Goal: Task Accomplishment & Management: Use online tool/utility

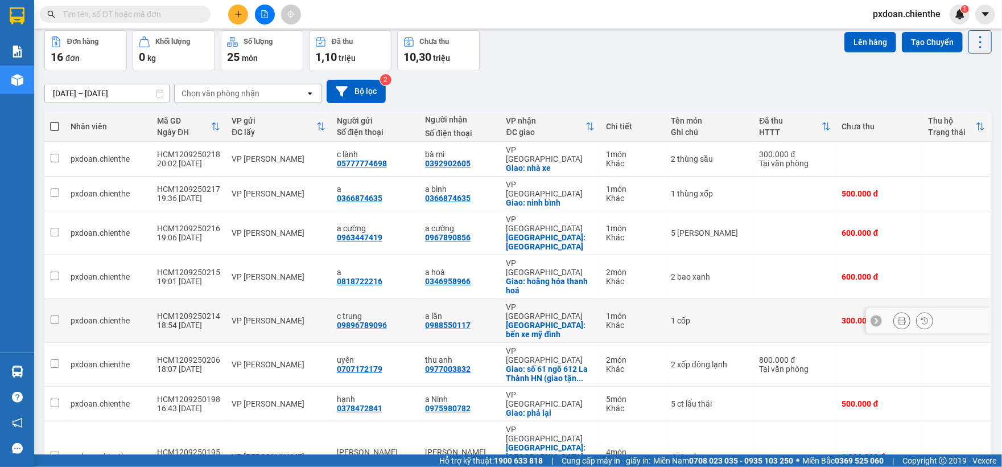
scroll to position [76, 0]
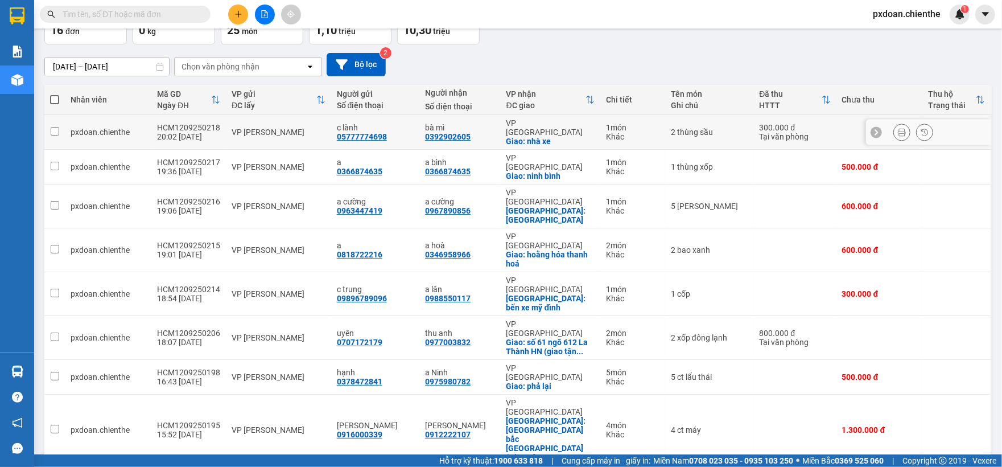
click at [398, 128] on div "c lành" at bounding box center [375, 127] width 77 height 9
checkbox input "true"
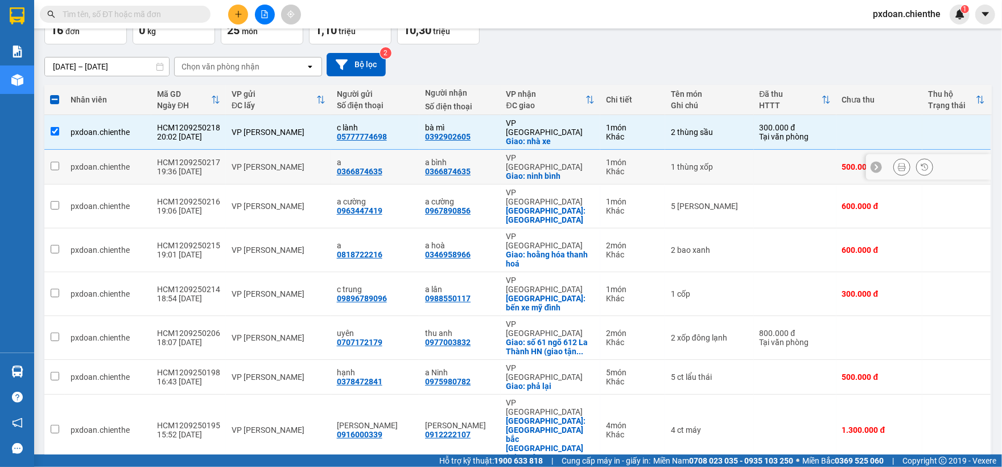
click at [391, 158] on div "a" at bounding box center [375, 162] width 77 height 9
checkbox input "true"
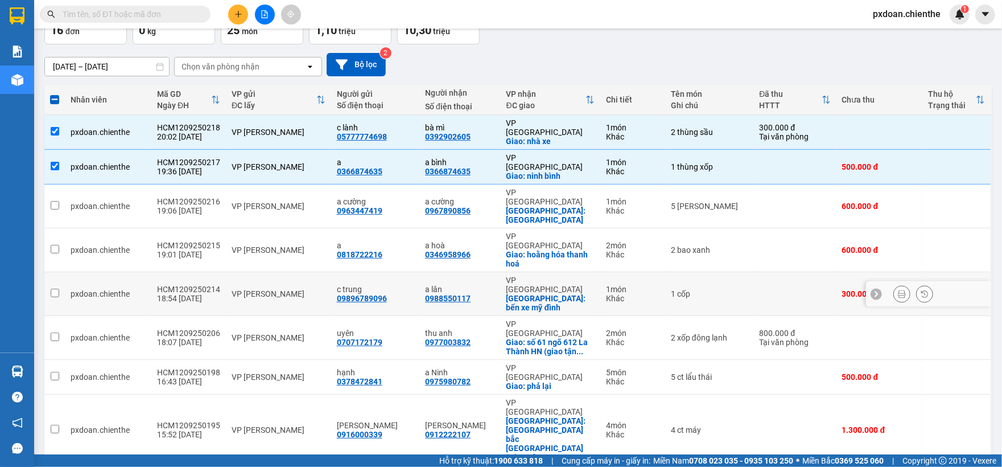
click at [269, 272] on td "VP [PERSON_NAME]" at bounding box center [278, 294] width 105 height 44
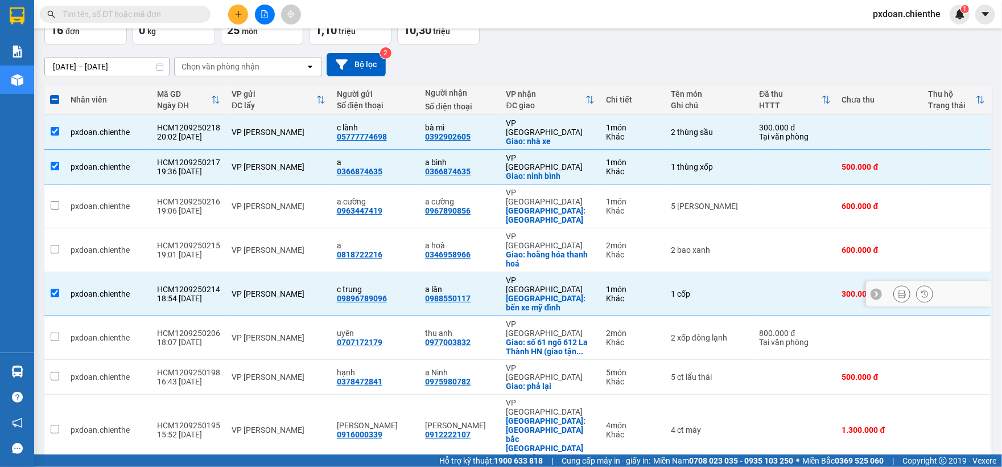
checkbox input "true"
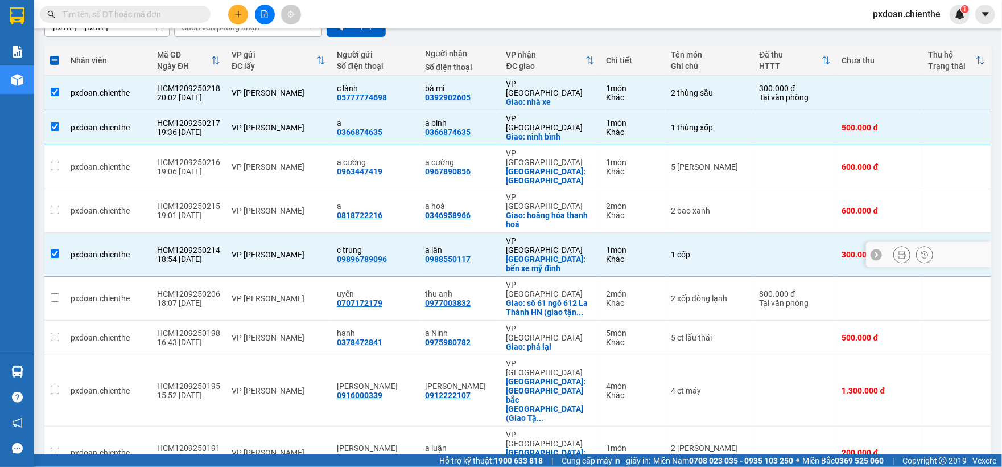
scroll to position [151, 0]
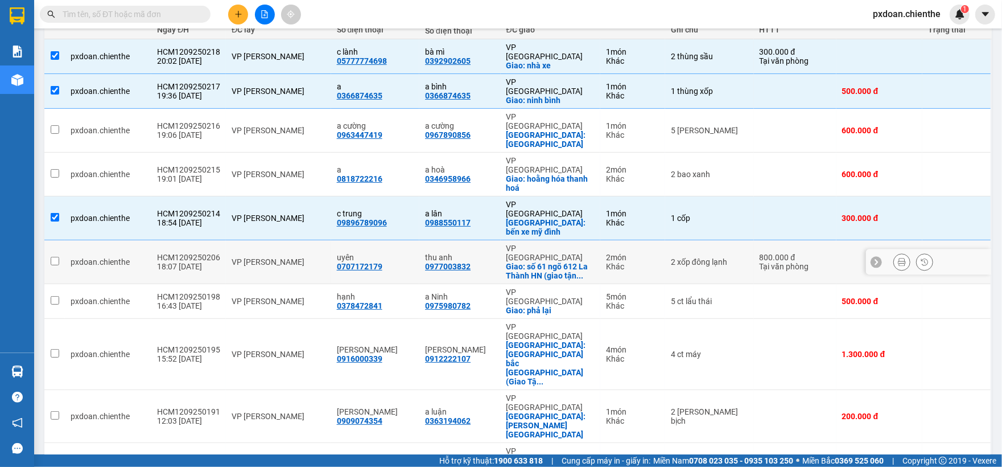
click at [286, 257] on div "VP [PERSON_NAME]" at bounding box center [279, 261] width 94 height 9
checkbox input "true"
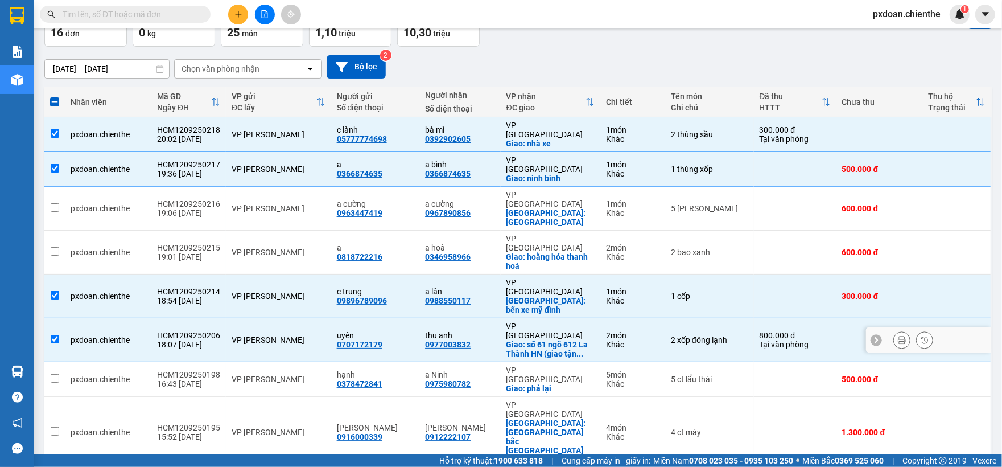
scroll to position [24, 0]
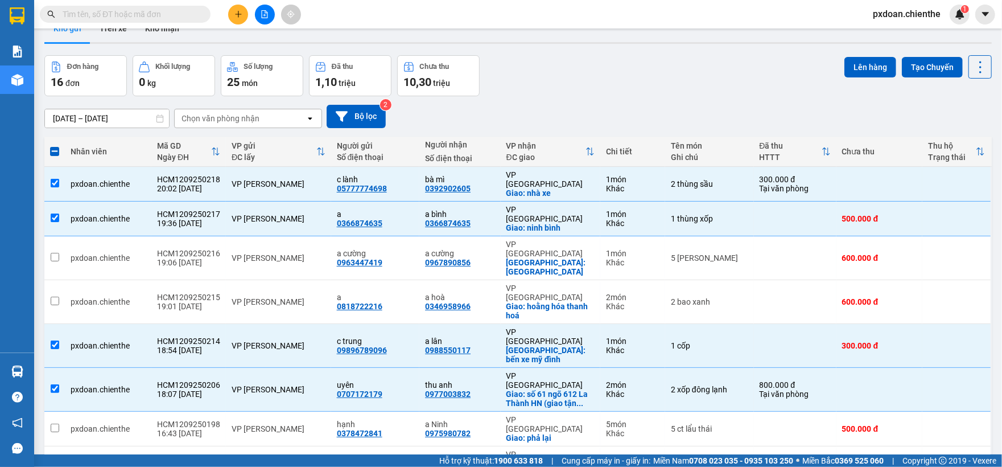
click at [869, 54] on div "ver 1.8.143 Kho gửi Trên xe Kho nhận Đơn hàng 16 đơn Khối lượng 0 kg Số lượng 2…" at bounding box center [518, 459] width 957 height 899
click at [865, 66] on button "Lên hàng" at bounding box center [871, 67] width 52 height 20
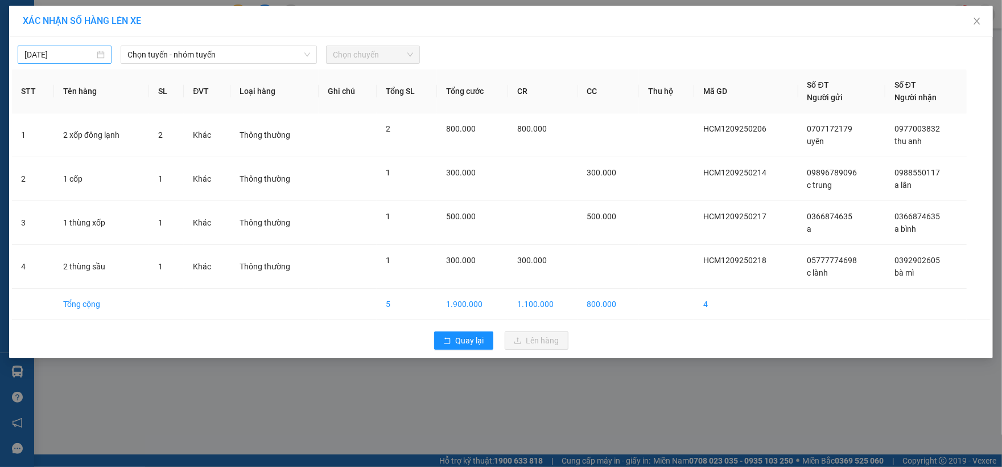
click at [72, 58] on input "[DATE]" at bounding box center [59, 54] width 70 height 13
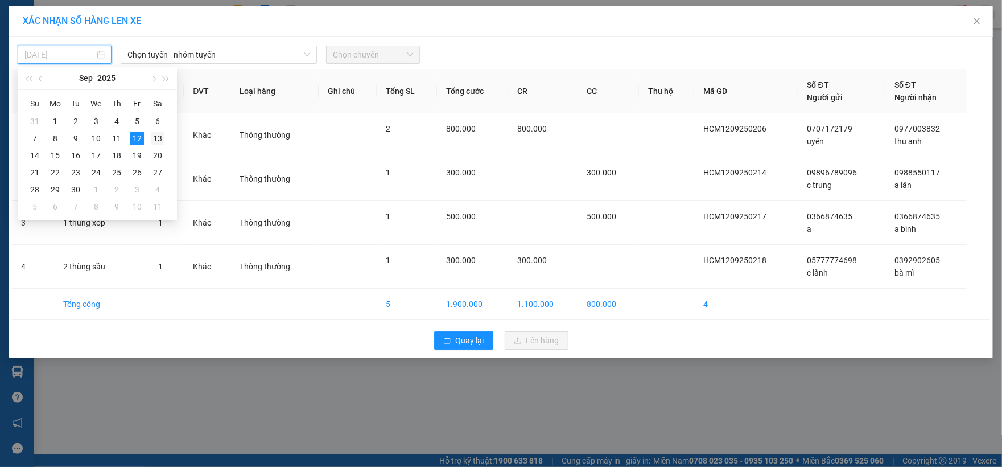
click at [155, 139] on div "13" at bounding box center [158, 139] width 14 height 14
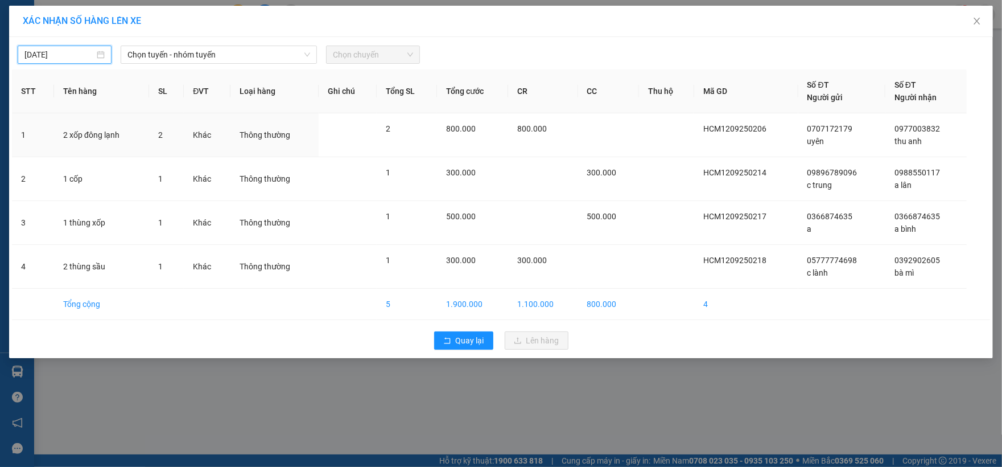
type input "[DATE]"
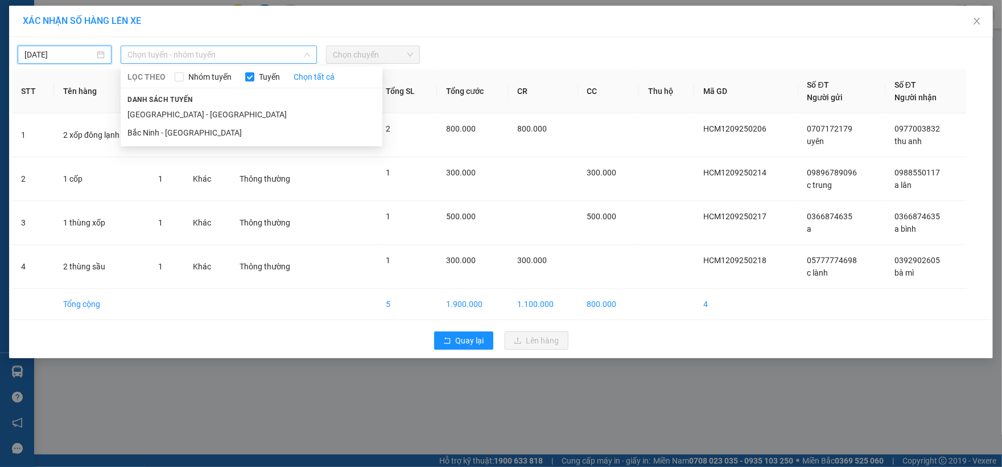
click at [189, 56] on span "Chọn tuyến - nhóm tuyến" at bounding box center [219, 54] width 183 height 17
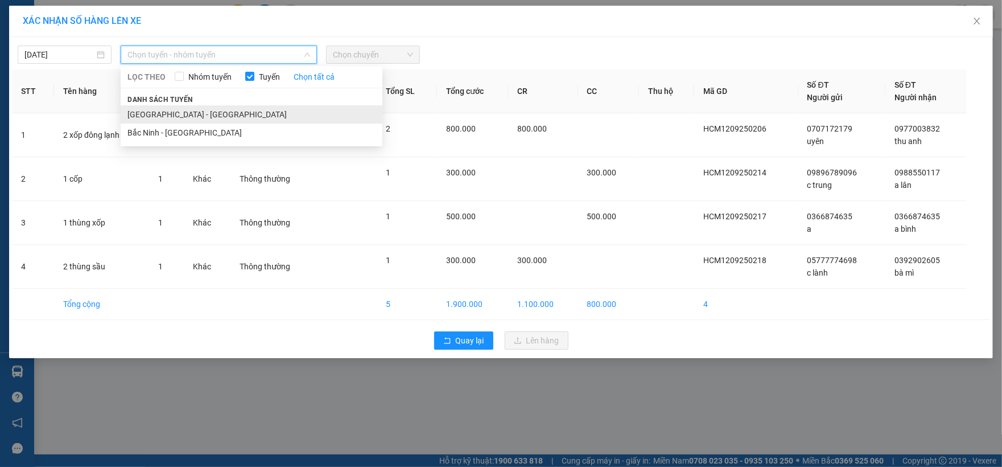
click at [192, 118] on li "[GEOGRAPHIC_DATA] - [GEOGRAPHIC_DATA]" at bounding box center [252, 114] width 262 height 18
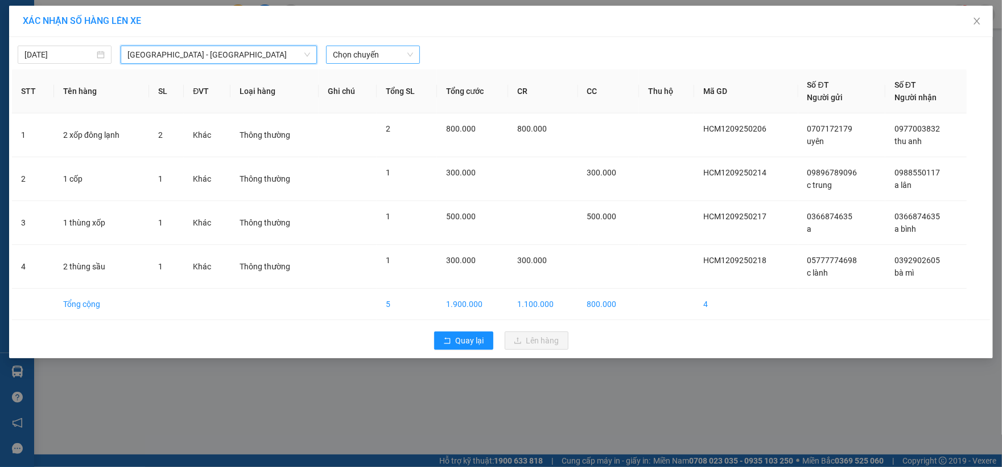
click at [378, 51] on span "Chọn chuyến" at bounding box center [373, 54] width 80 height 17
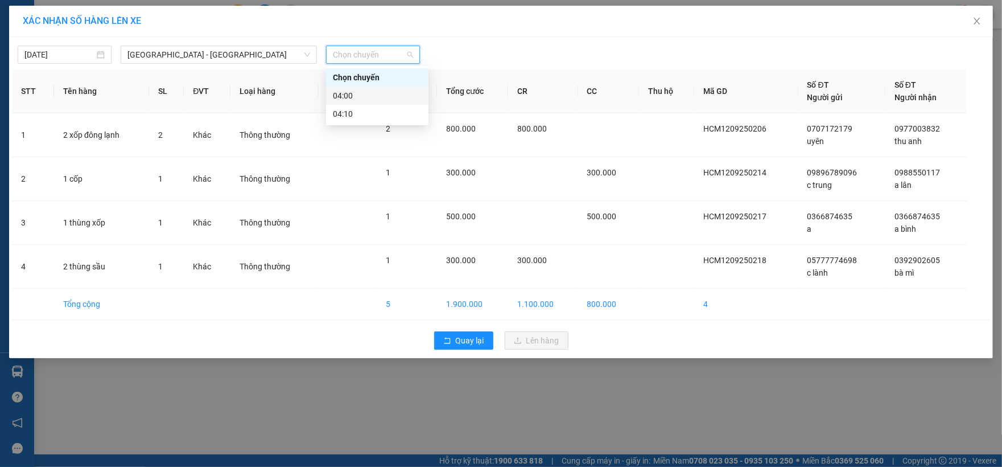
drag, startPoint x: 371, startPoint y: 98, endPoint x: 417, endPoint y: 89, distance: 46.4
click at [372, 98] on div "04:00" at bounding box center [377, 95] width 89 height 13
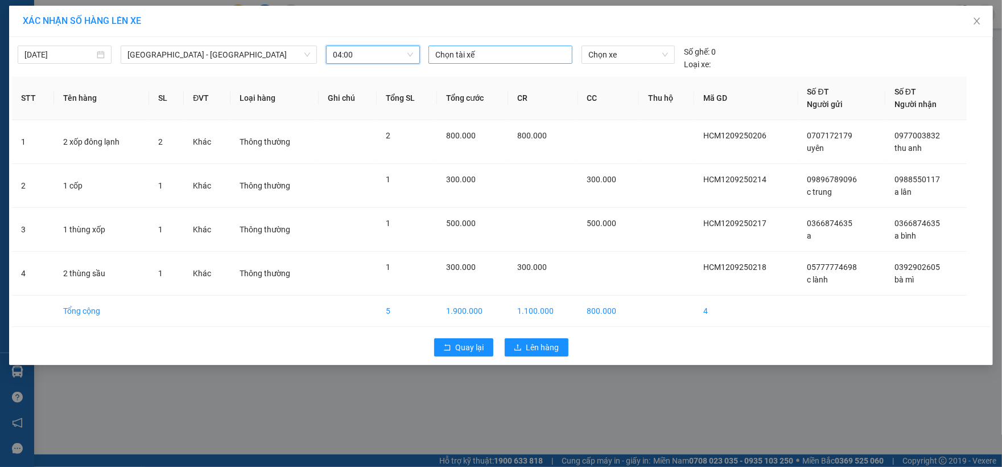
click at [509, 52] on div at bounding box center [501, 55] width 138 height 14
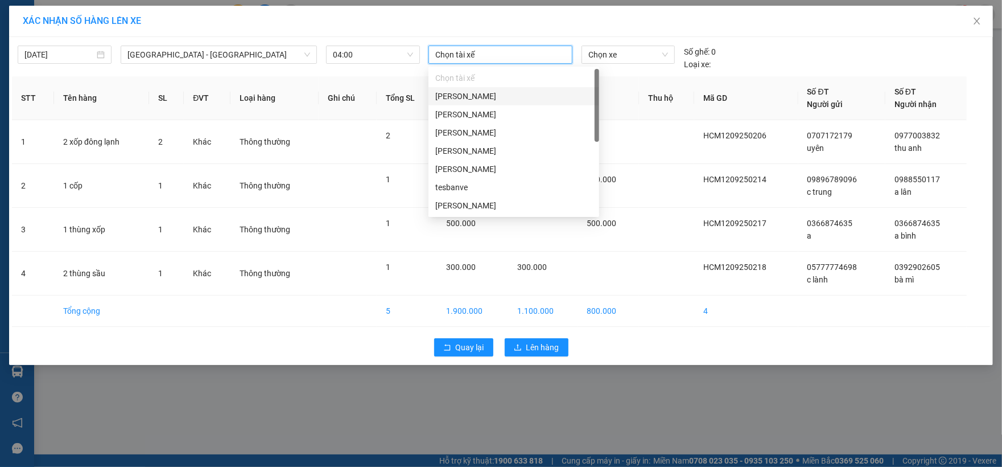
click at [504, 99] on div "[PERSON_NAME]" at bounding box center [513, 96] width 157 height 13
click at [488, 183] on div "tesbanve" at bounding box center [513, 188] width 157 height 13
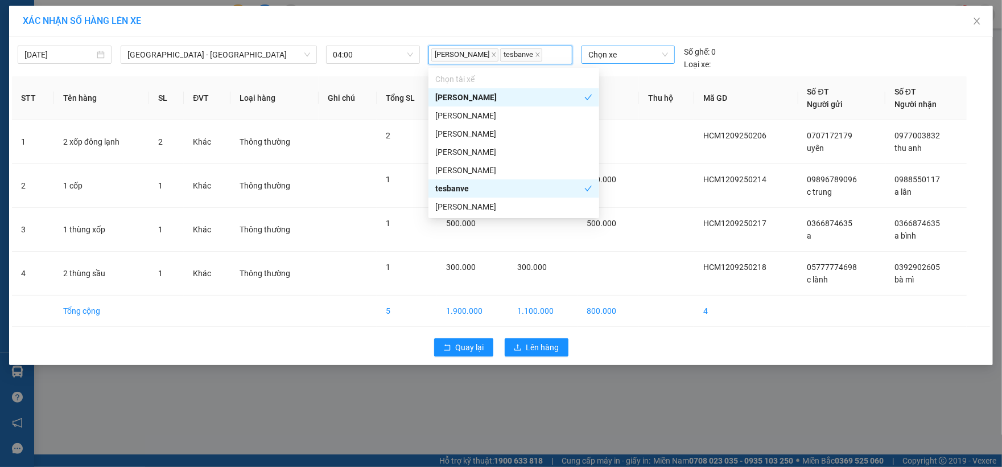
click at [632, 55] on span "Chọn xe" at bounding box center [629, 54] width 80 height 17
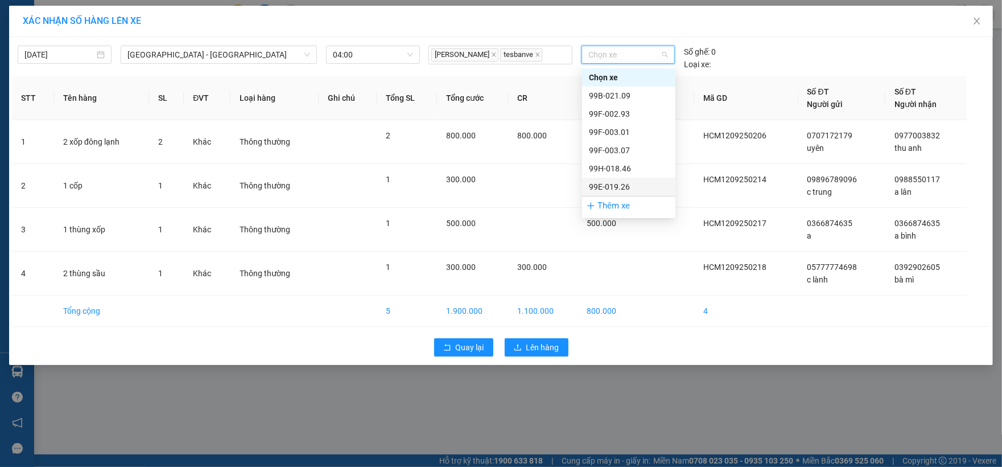
click at [627, 183] on div "99E-019.26" at bounding box center [629, 186] width 80 height 13
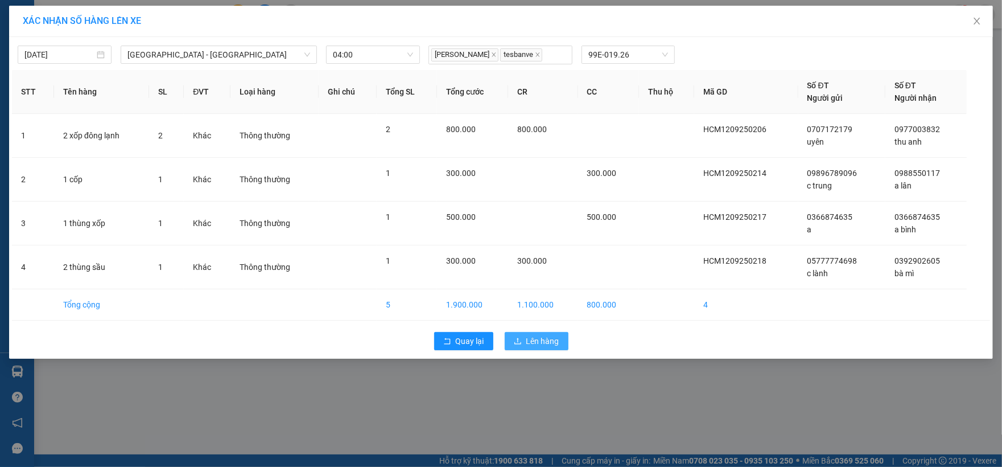
click at [544, 340] on span "Lên hàng" at bounding box center [543, 341] width 33 height 13
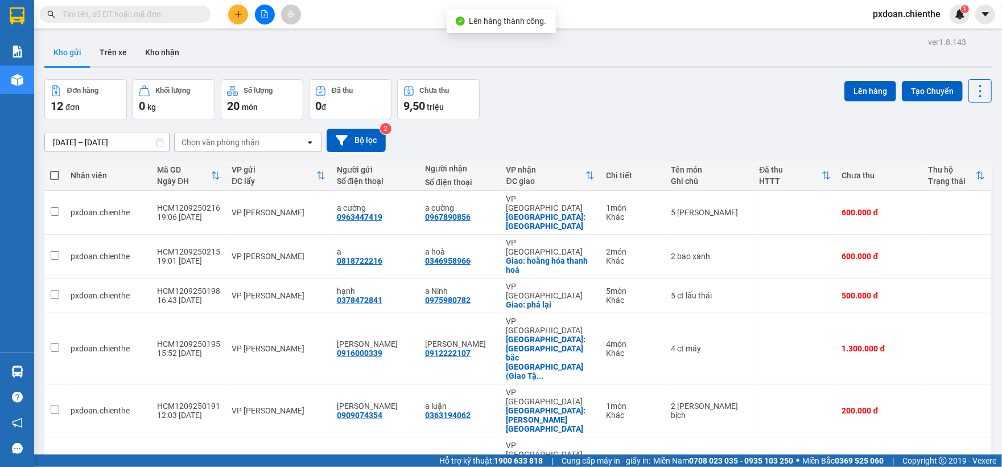
click at [269, 15] on button at bounding box center [265, 15] width 20 height 20
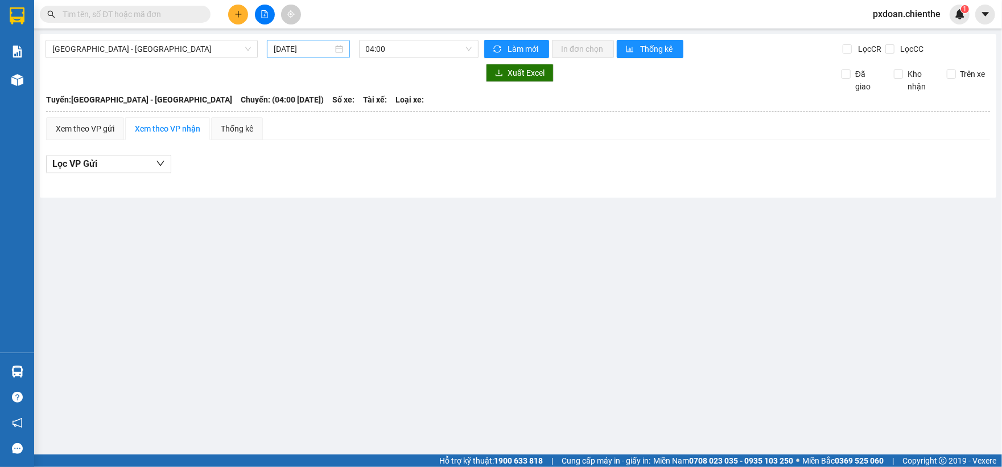
click at [299, 48] on input "[DATE]" at bounding box center [303, 49] width 59 height 13
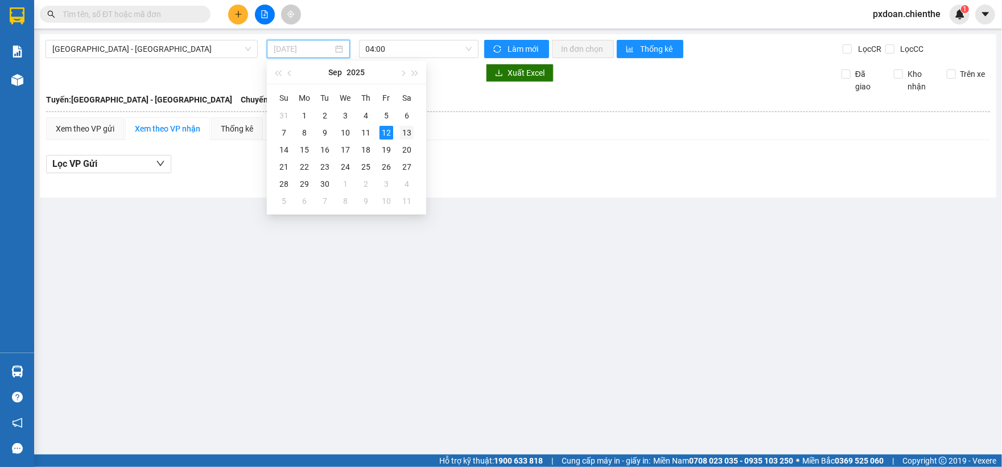
click at [401, 131] on div "13" at bounding box center [407, 133] width 14 height 14
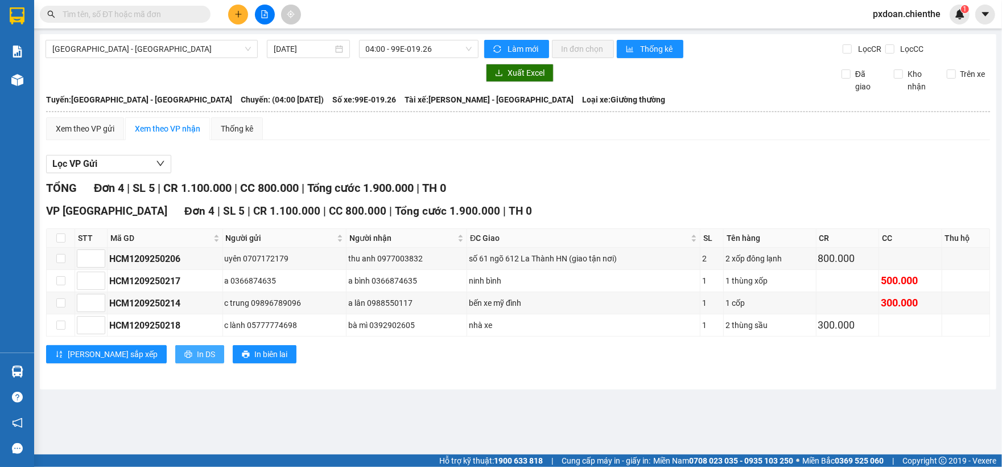
click at [197, 356] on span "In DS" at bounding box center [206, 354] width 18 height 13
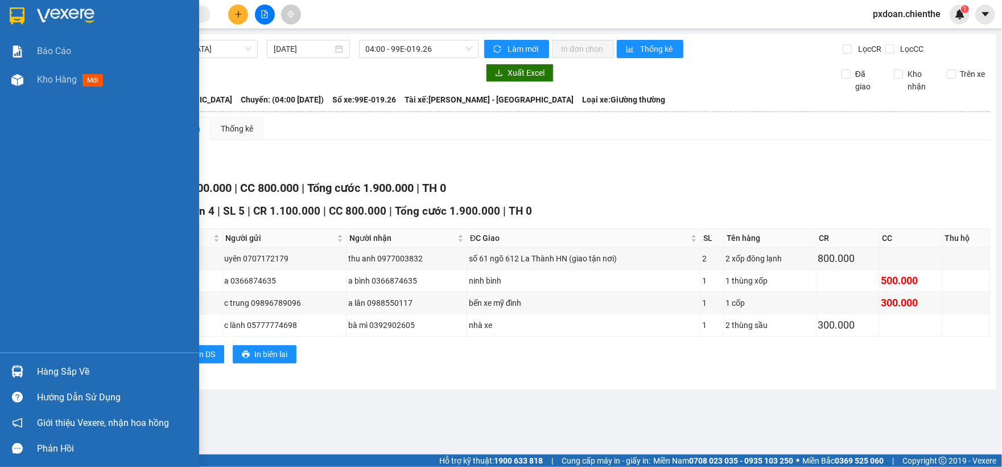
click at [11, 380] on div at bounding box center [17, 371] width 20 height 20
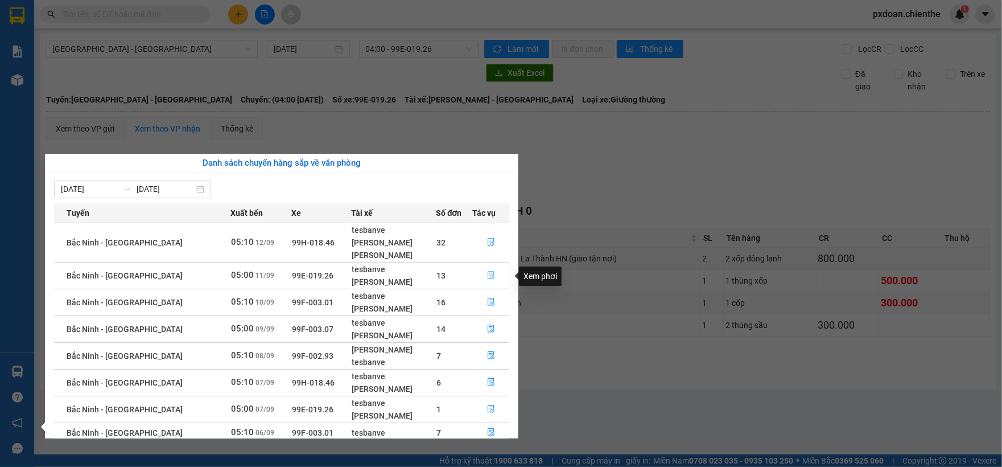
click at [483, 271] on button "button" at bounding box center [491, 275] width 36 height 18
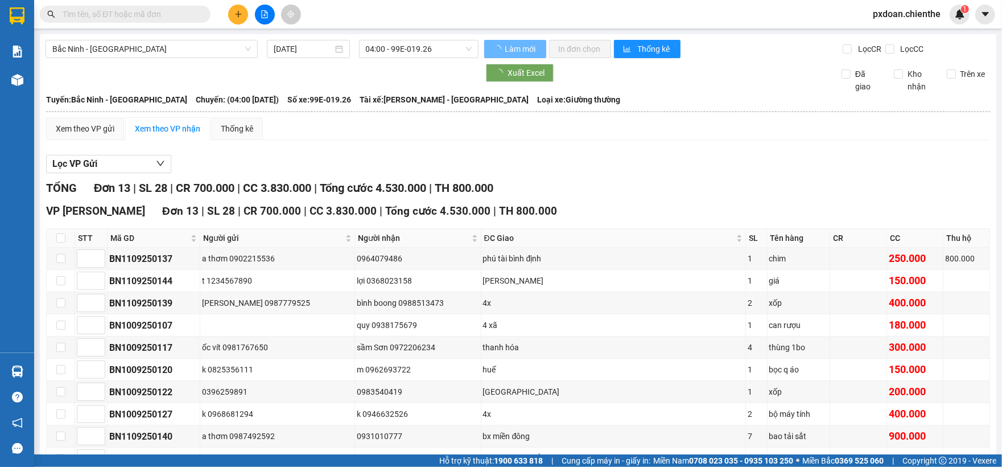
type input "[DATE]"
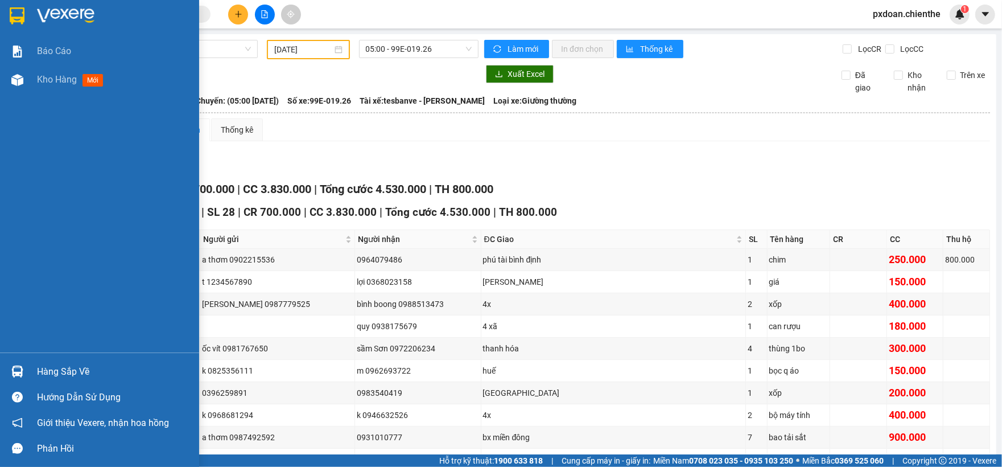
click at [39, 364] on div "Hàng sắp về" at bounding box center [114, 371] width 154 height 17
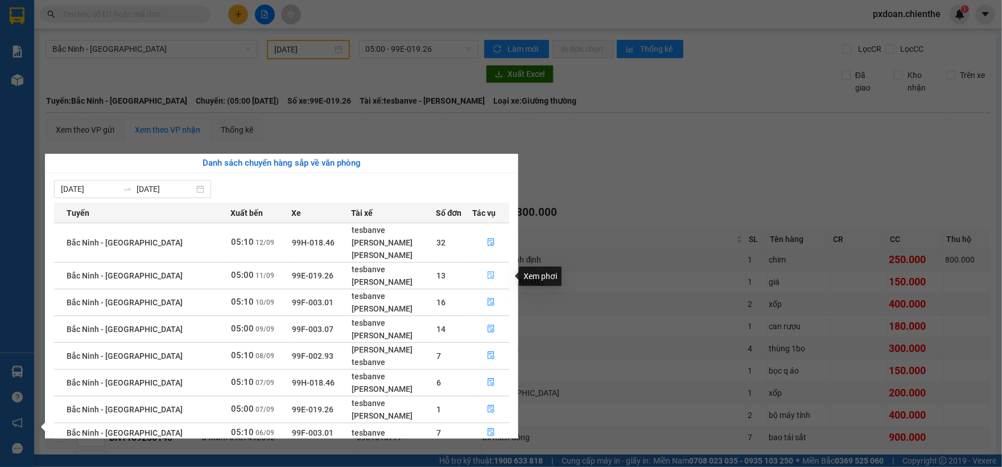
click at [488, 276] on icon "file-done" at bounding box center [491, 276] width 7 height 8
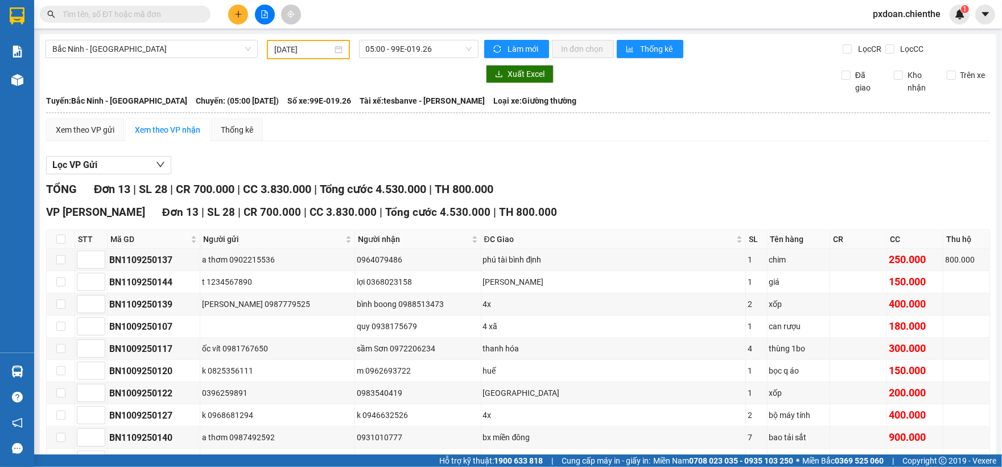
click at [158, 10] on input "text" at bounding box center [130, 14] width 134 height 13
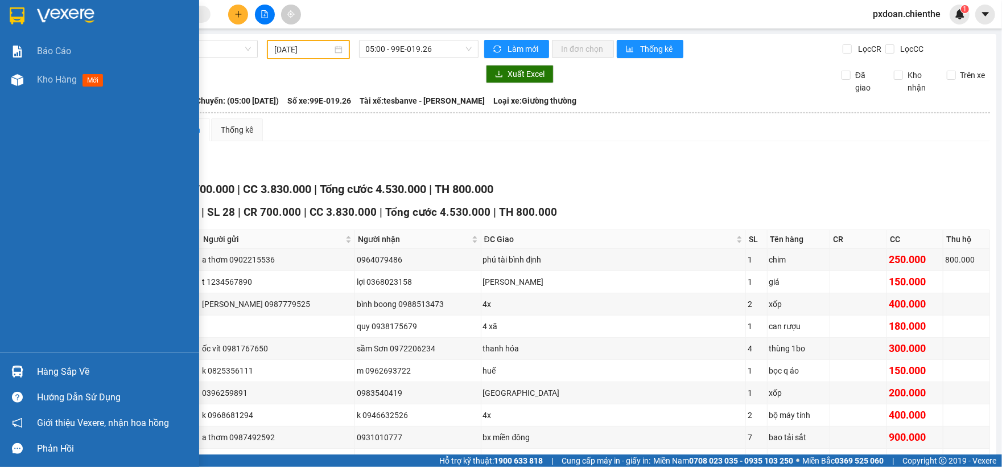
click at [47, 363] on div "Hàng sắp về" at bounding box center [114, 371] width 154 height 17
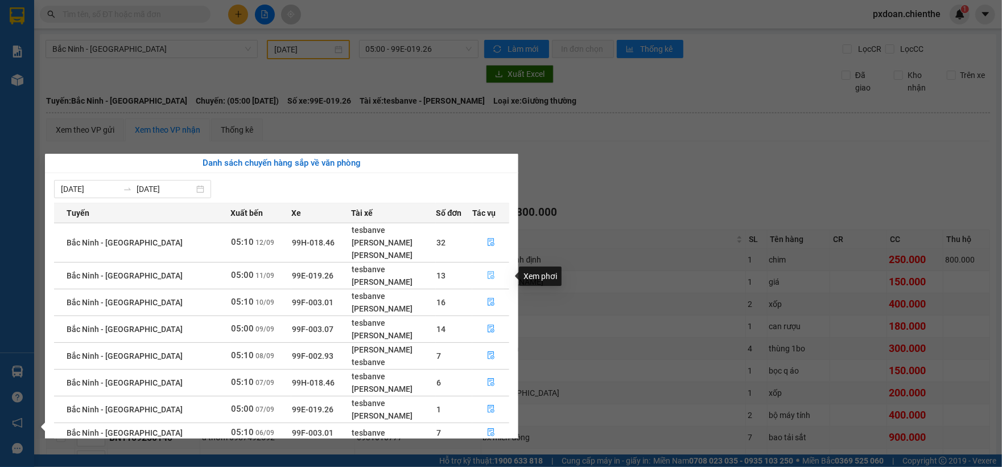
click at [483, 273] on button "button" at bounding box center [491, 275] width 36 height 18
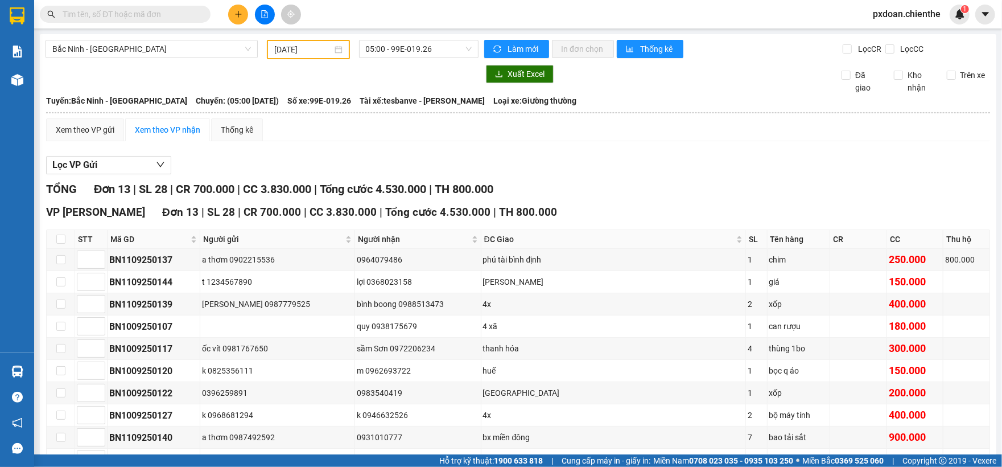
click at [128, 16] on input "text" at bounding box center [130, 14] width 134 height 13
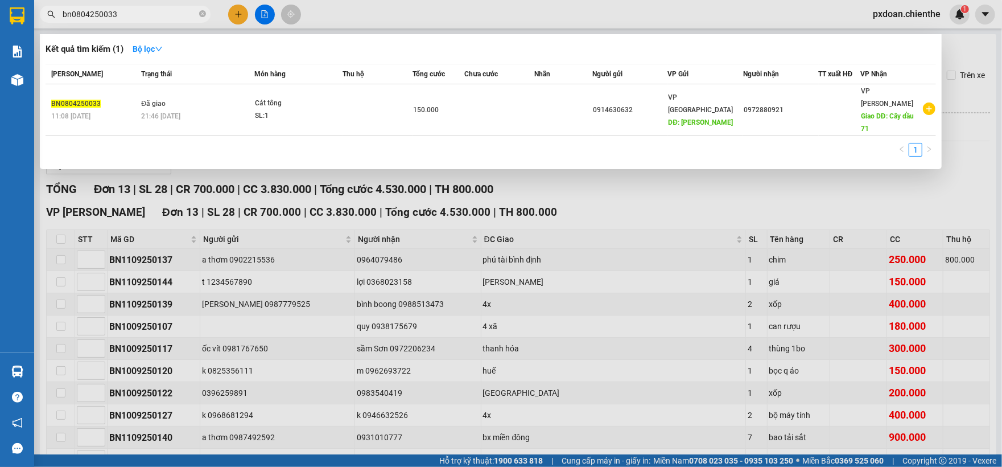
click at [87, 12] on input "bn0804250033" at bounding box center [130, 14] width 134 height 13
click at [89, 14] on input "bn0804250033" at bounding box center [130, 14] width 134 height 13
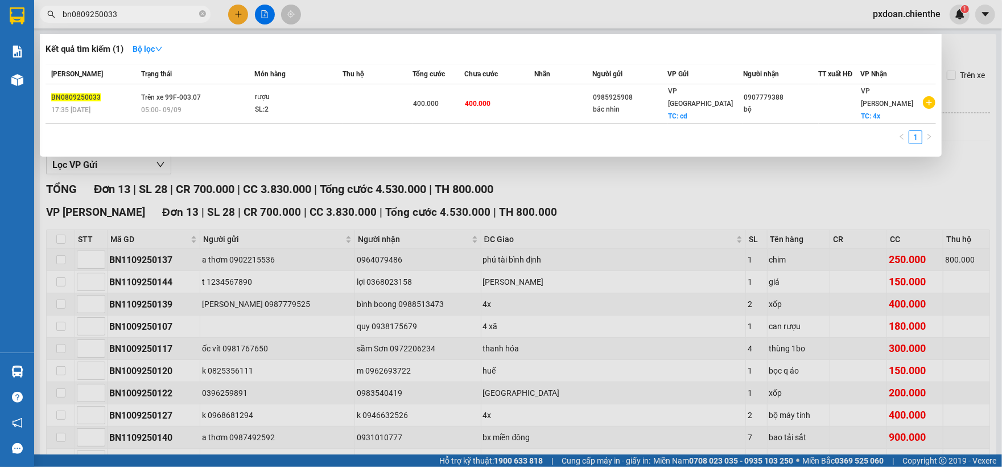
type input "bn0809250033"
click at [363, 167] on div at bounding box center [501, 233] width 1002 height 467
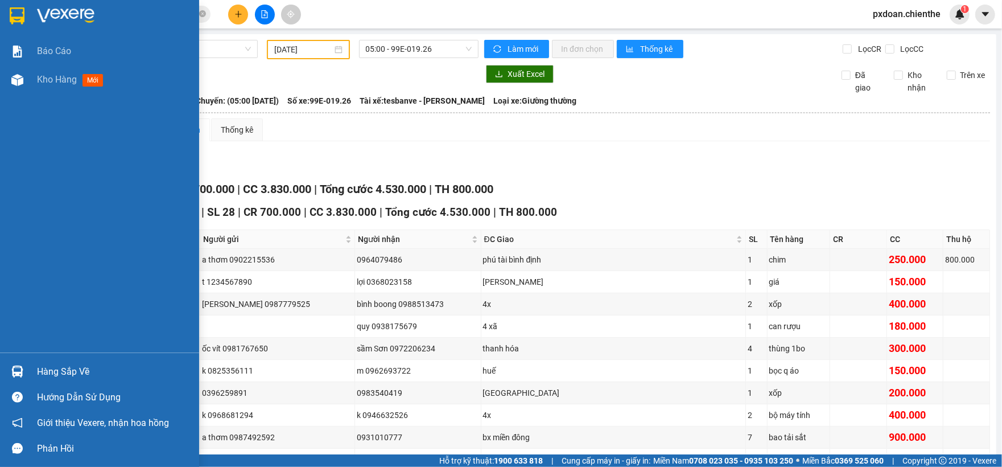
click at [41, 361] on div "Hàng sắp về" at bounding box center [99, 372] width 199 height 26
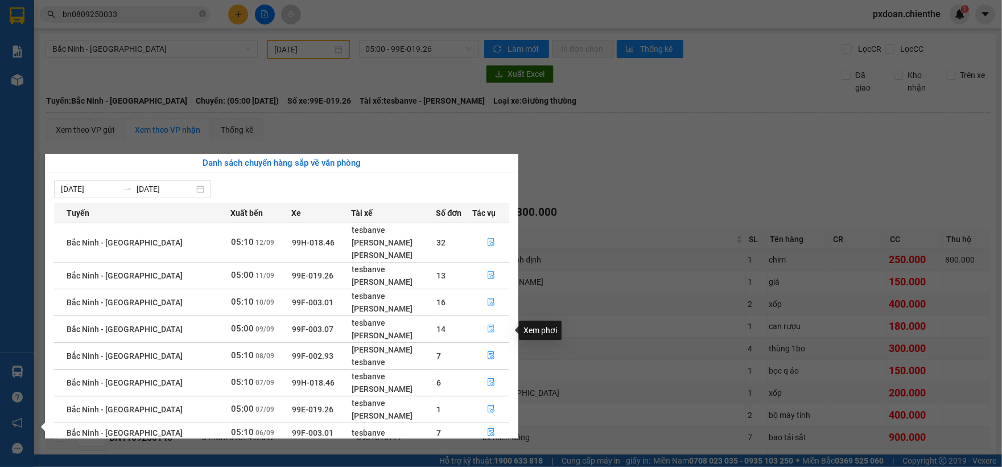
click at [492, 333] on icon "file-done" at bounding box center [491, 329] width 7 height 8
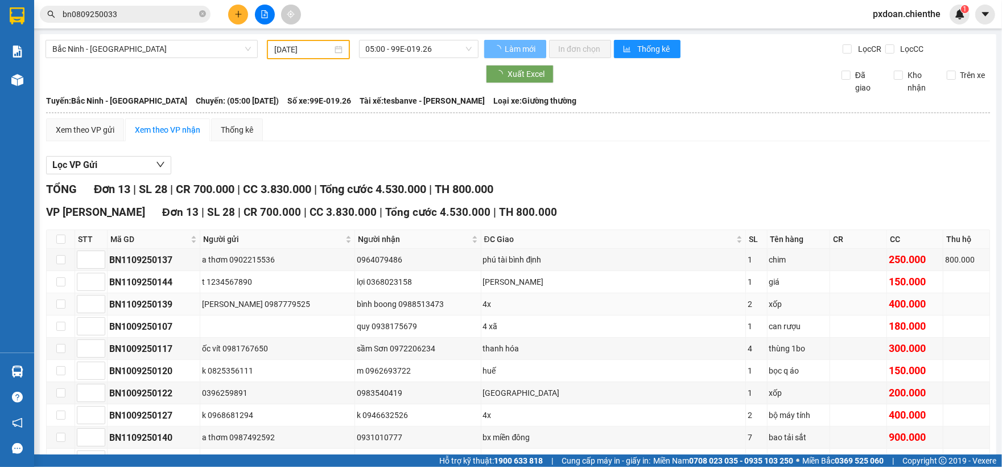
type input "[DATE]"
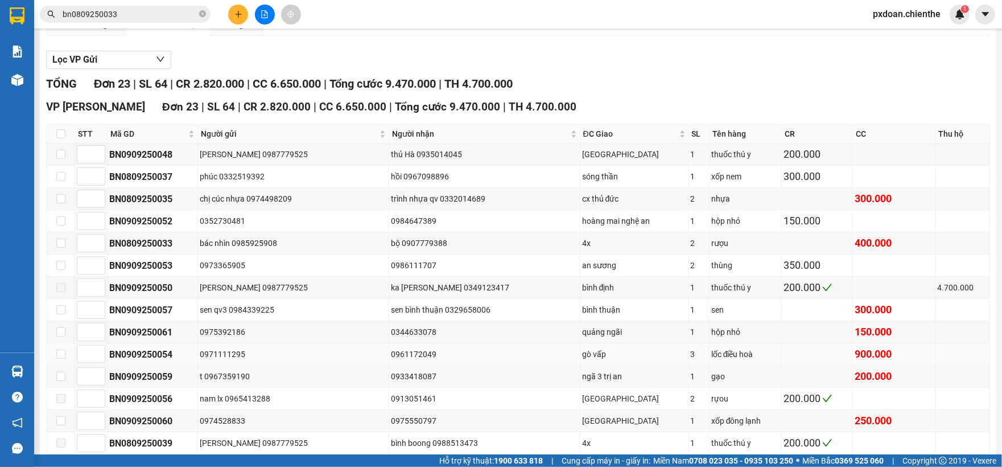
scroll to position [151, 0]
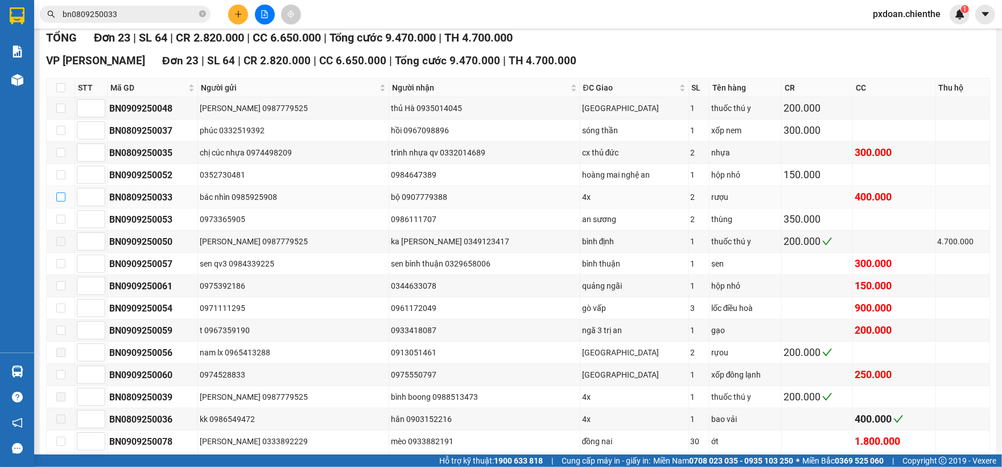
click at [59, 201] on input "checkbox" at bounding box center [60, 196] width 9 height 9
checkbox input "true"
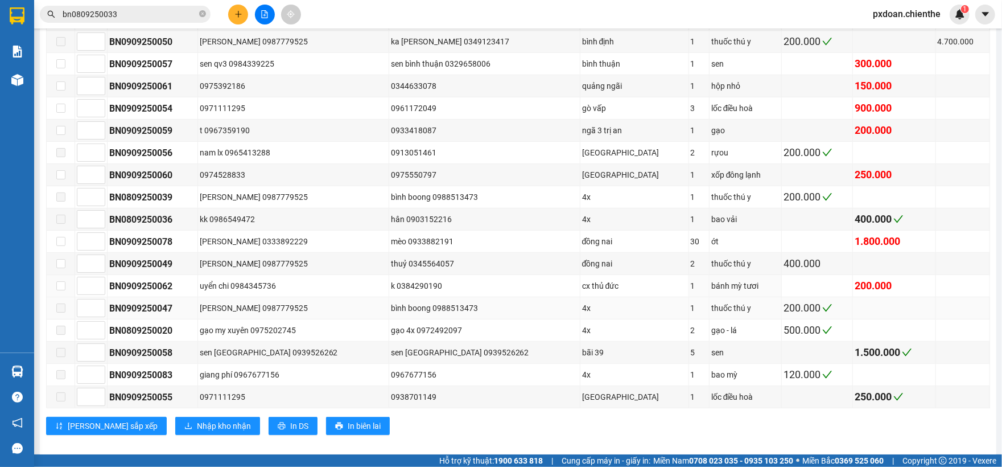
scroll to position [377, 0]
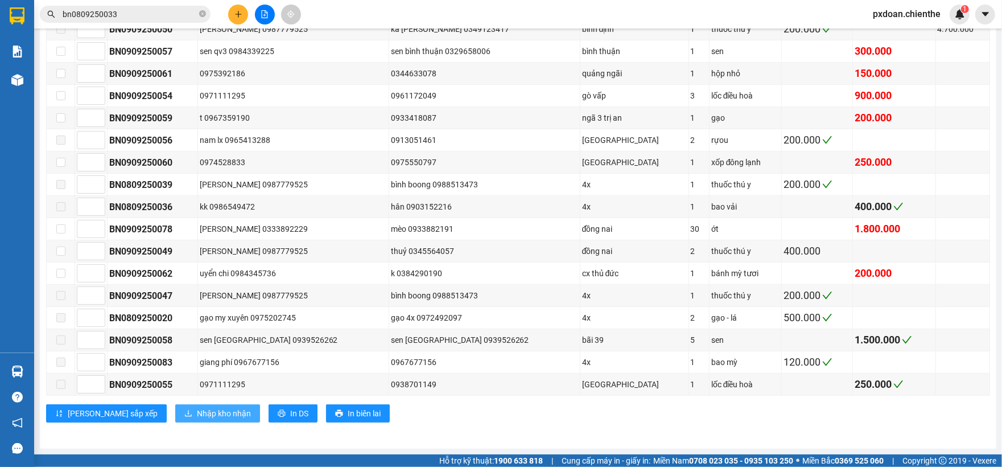
click at [197, 408] on span "Nhập kho nhận" at bounding box center [224, 413] width 54 height 13
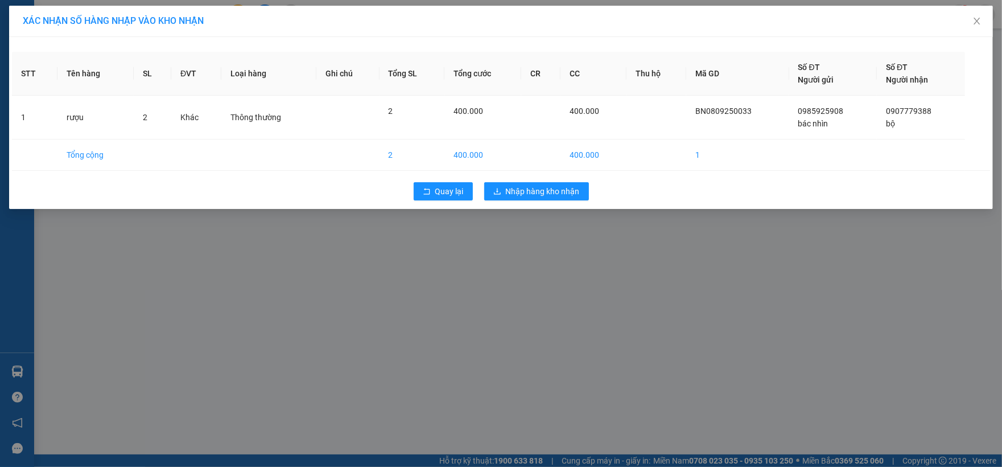
click at [526, 178] on div "Quay lại Nhập hàng kho nhận" at bounding box center [501, 191] width 979 height 30
click at [529, 190] on span "Nhập hàng kho nhận" at bounding box center [543, 191] width 74 height 13
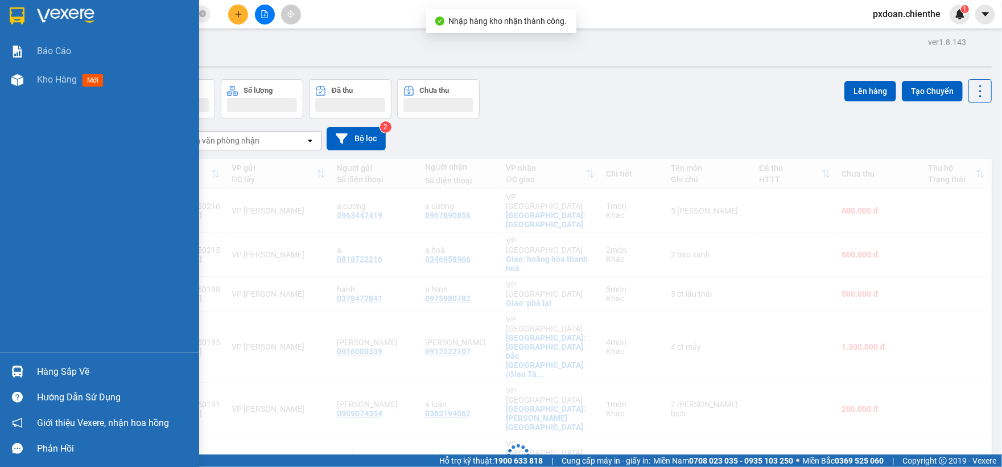
click at [27, 370] on div "Hàng sắp về" at bounding box center [99, 372] width 199 height 26
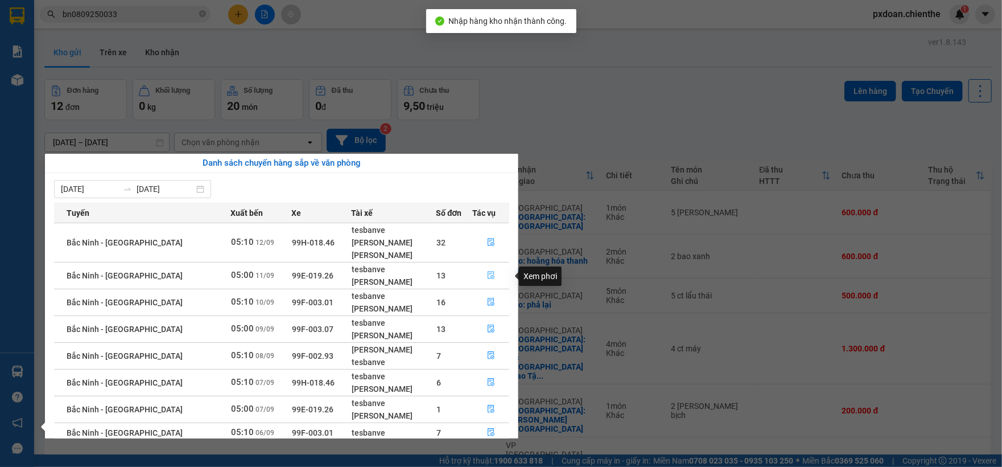
click at [479, 276] on button "button" at bounding box center [491, 275] width 36 height 18
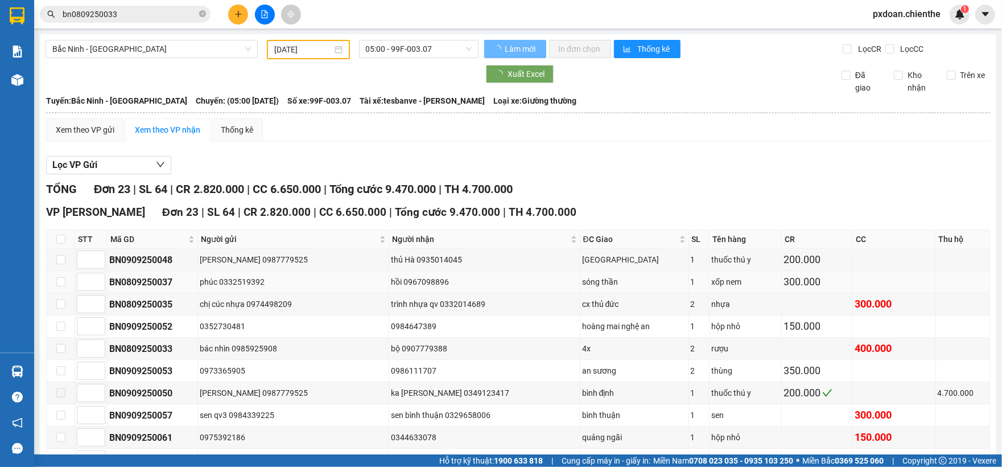
type input "[DATE]"
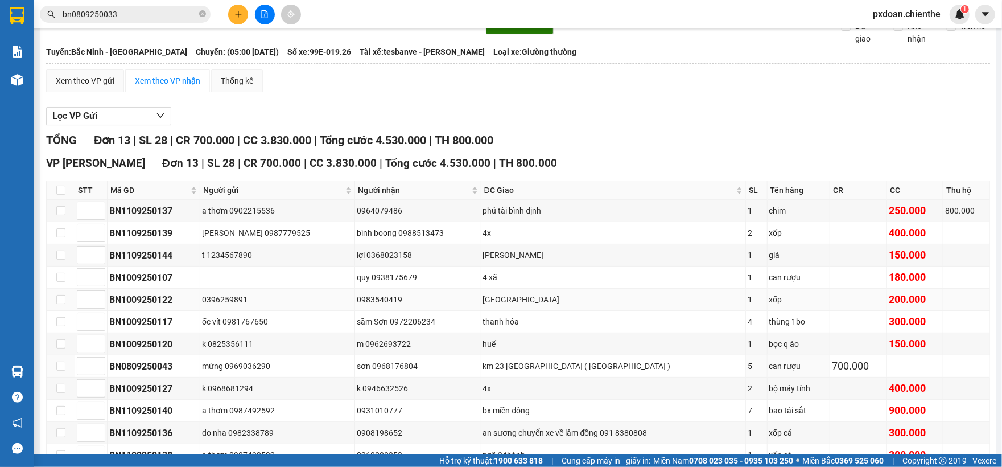
scroll to position [76, 0]
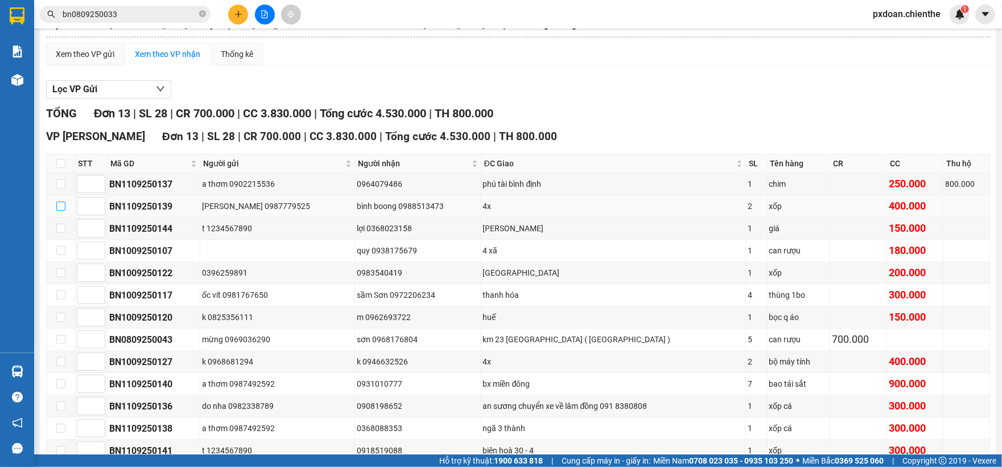
click at [60, 206] on input "checkbox" at bounding box center [60, 206] width 9 height 9
checkbox input "true"
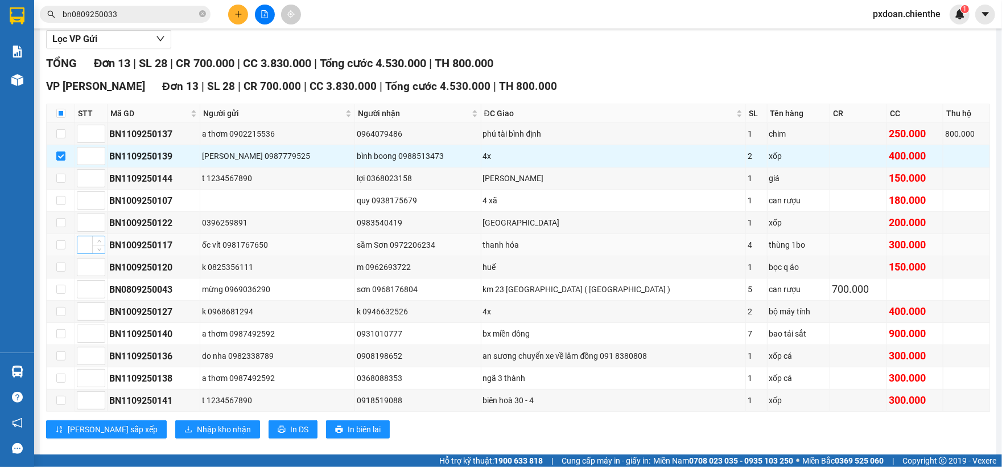
scroll to position [149, 0]
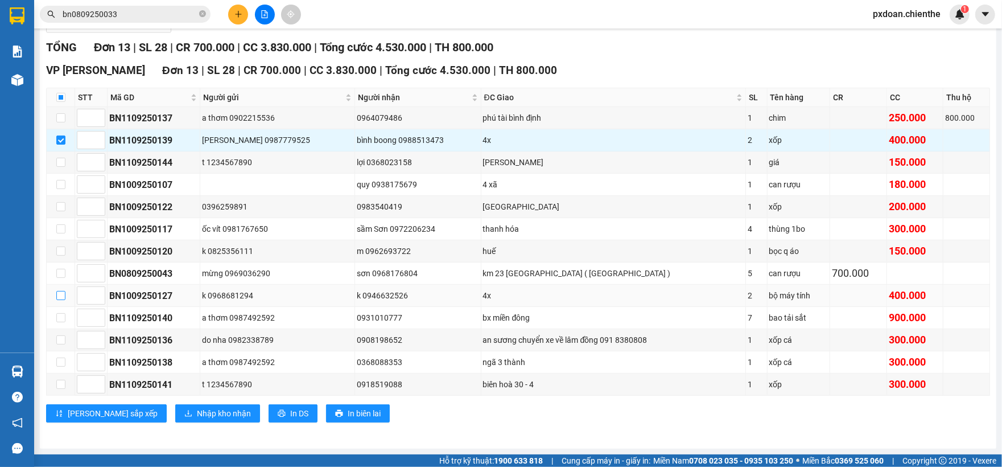
click at [60, 294] on input "checkbox" at bounding box center [60, 295] width 9 height 9
checkbox input "true"
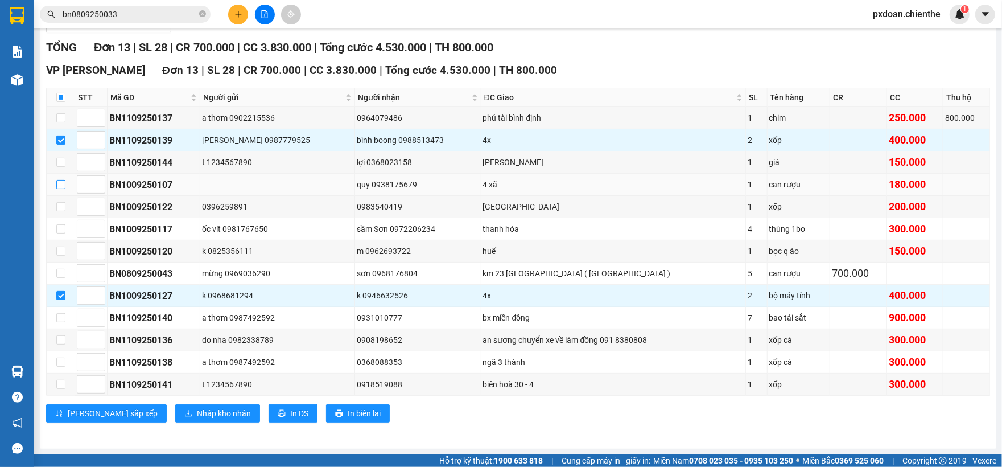
click at [60, 181] on input "checkbox" at bounding box center [60, 184] width 9 height 9
checkbox input "true"
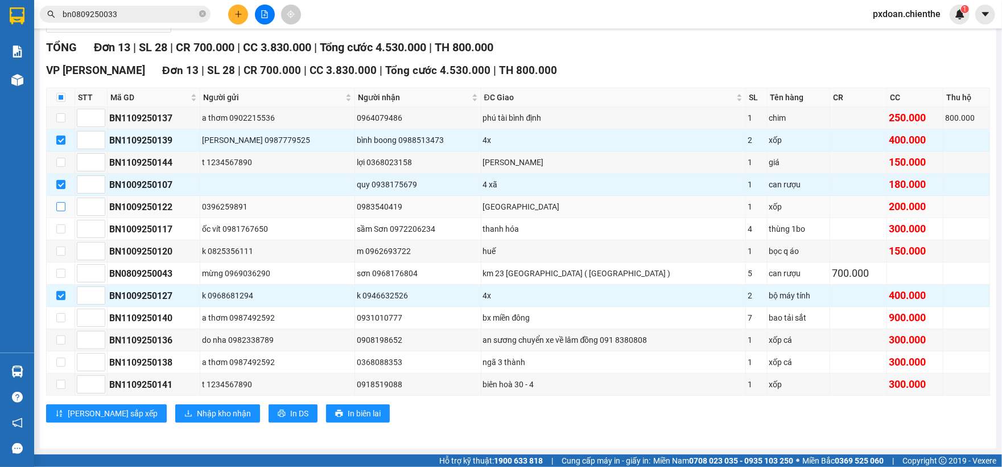
click at [62, 203] on input "checkbox" at bounding box center [60, 206] width 9 height 9
checkbox input "true"
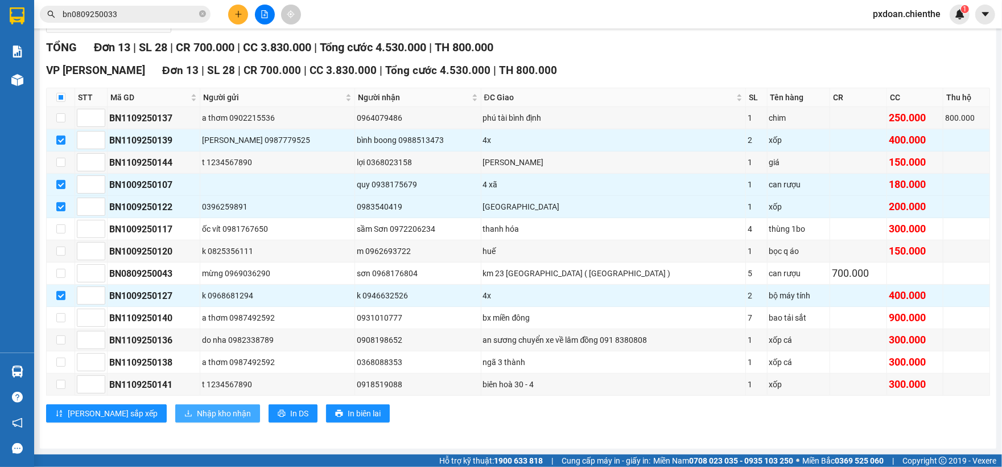
click at [206, 410] on button "Nhập kho nhận" at bounding box center [217, 413] width 85 height 18
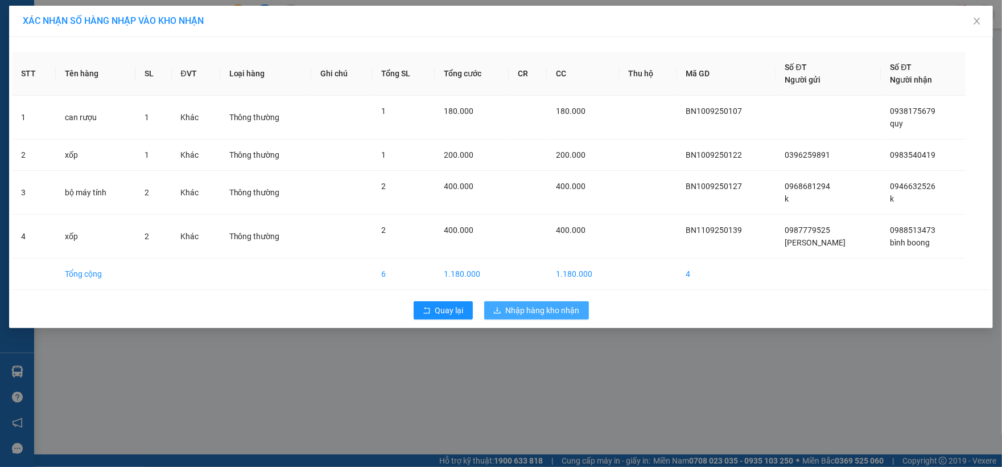
click at [540, 315] on span "Nhập hàng kho nhận" at bounding box center [543, 310] width 74 height 13
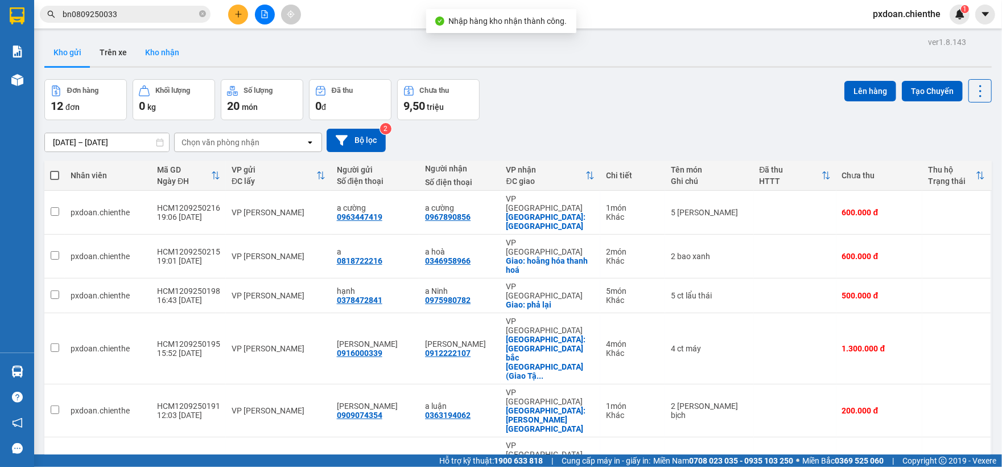
click at [159, 57] on button "Kho nhận" at bounding box center [162, 52] width 52 height 27
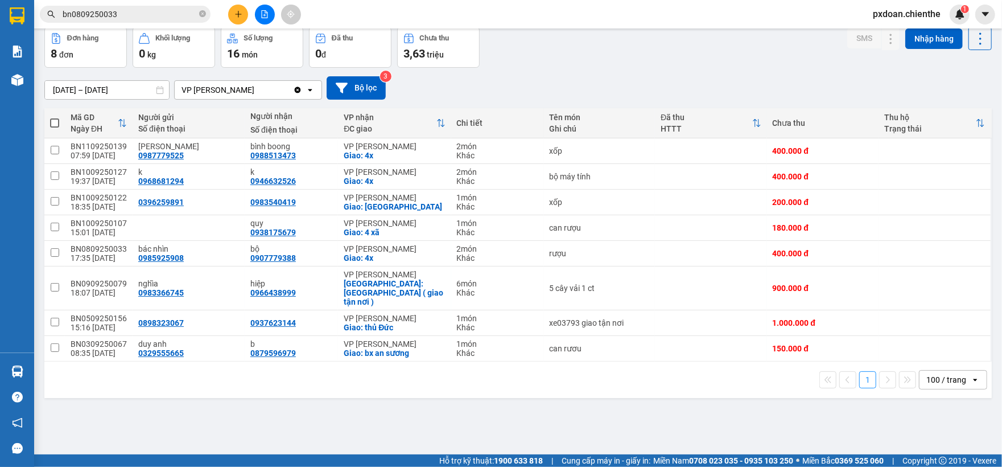
scroll to position [30, 0]
